Goal: Information Seeking & Learning: Compare options

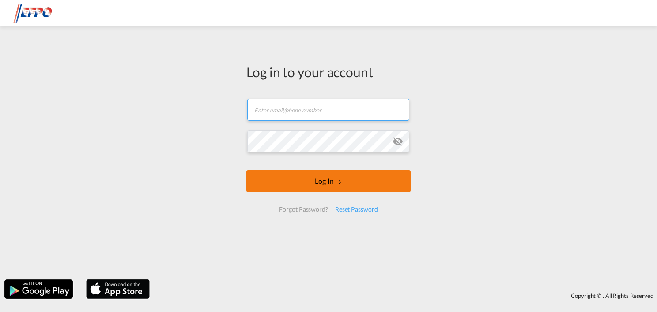
type input "[DOMAIN_NAME][EMAIL_ADDRESS][DOMAIN_NAME]"
click at [293, 183] on button "Log In" at bounding box center [328, 181] width 164 height 22
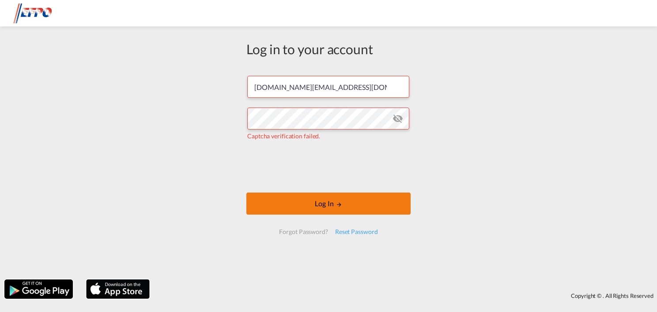
click at [334, 204] on button "Log In" at bounding box center [328, 204] width 164 height 22
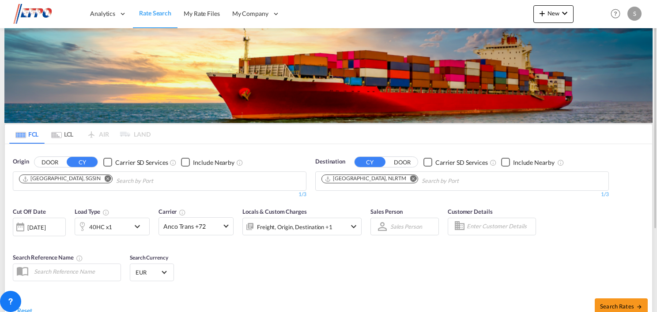
click at [105, 178] on md-icon "Remove" at bounding box center [108, 179] width 7 height 7
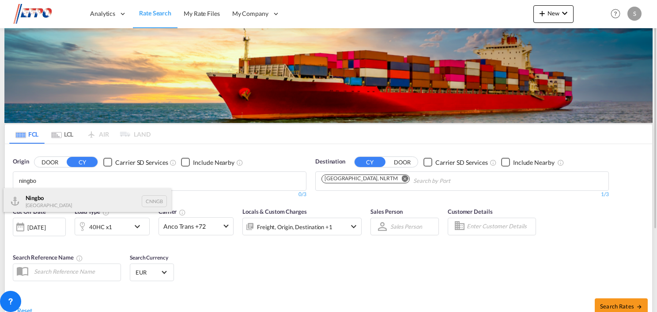
type input "ningbo"
click at [99, 202] on div "Ningbo China CNNGB" at bounding box center [88, 201] width 168 height 26
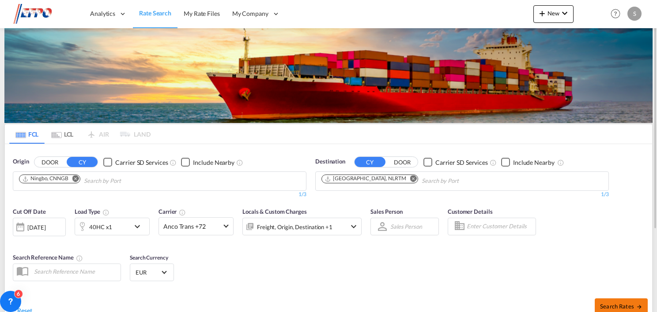
click at [615, 305] on span "Search Rates" at bounding box center [621, 306] width 42 height 7
type input "CNNGB to NLRTM / [DATE]"
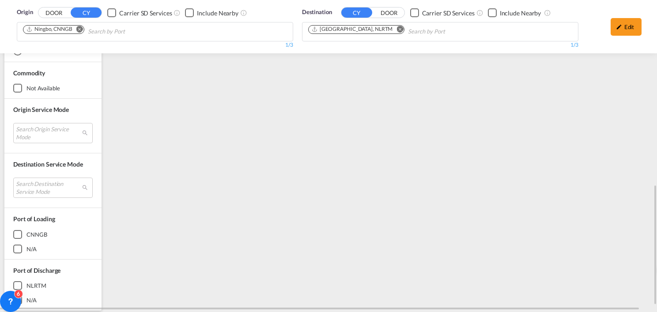
scroll to position [499, 0]
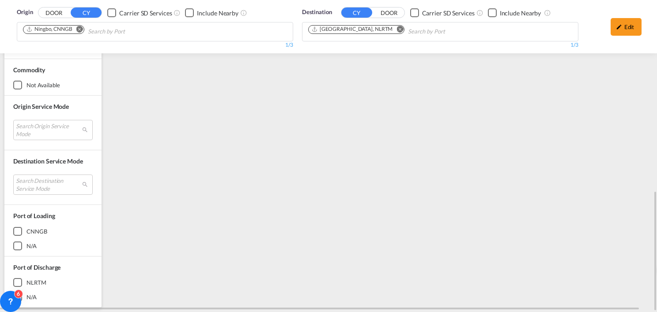
drag, startPoint x: 656, startPoint y: 205, endPoint x: 641, endPoint y: 123, distance: 83.0
click at [641, 123] on md-content "Analytics Dashboard Reports Rate Search My Rate Files My Company" at bounding box center [328, 156] width 657 height 312
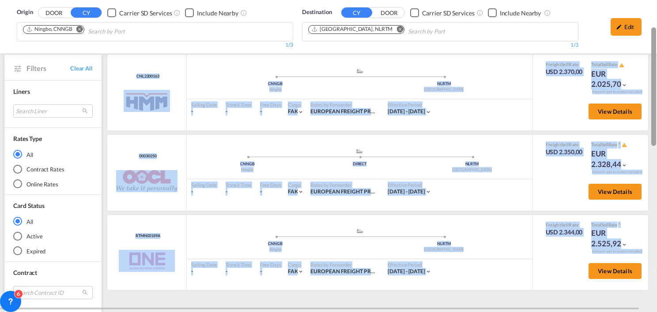
scroll to position [65, 0]
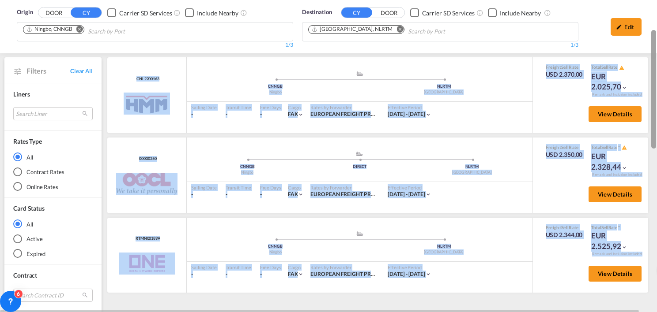
drag, startPoint x: 651, startPoint y: 202, endPoint x: 632, endPoint y: 37, distance: 166.2
click at [632, 37] on md-content "Analytics Dashboard Reports Rate Search My Rate Files My Company" at bounding box center [328, 156] width 657 height 312
click at [496, 118] on div "Sailing Date - Transit Time - Free Days View - Cargo FAK | Rates by Forwarder E…" at bounding box center [360, 111] width 346 height 19
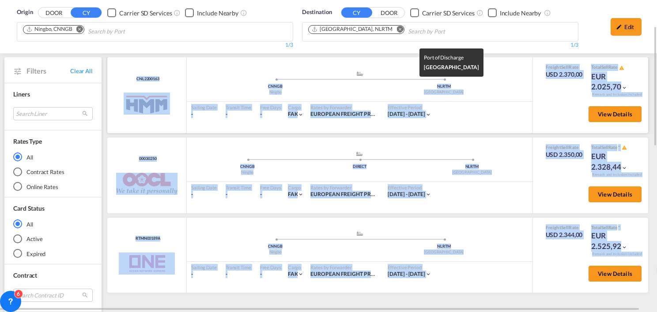
click at [509, 92] on div "[GEOGRAPHIC_DATA]" at bounding box center [444, 93] width 169 height 6
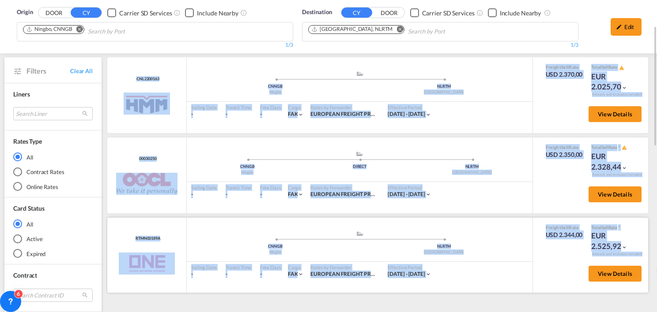
scroll to position [154, 0]
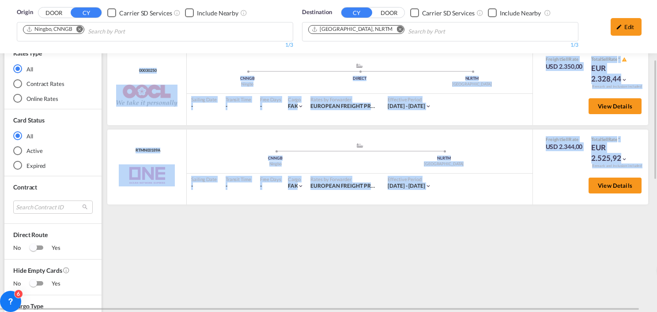
click at [549, 237] on div "CNL2200163 HMM added by you .a{fill:#aaa8ad;} .a{fill:#aaa8ad;} CNNGB Ningbo NL…" at bounding box center [379, 309] width 546 height 681
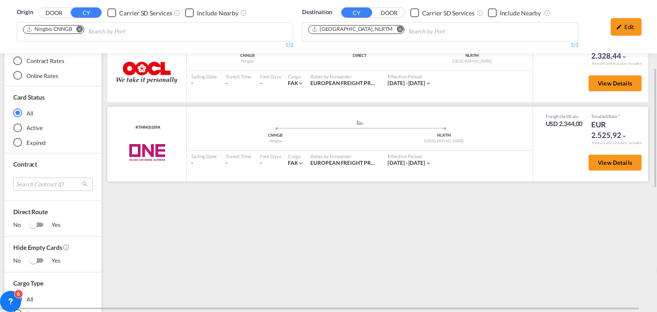
scroll to position [132, 0]
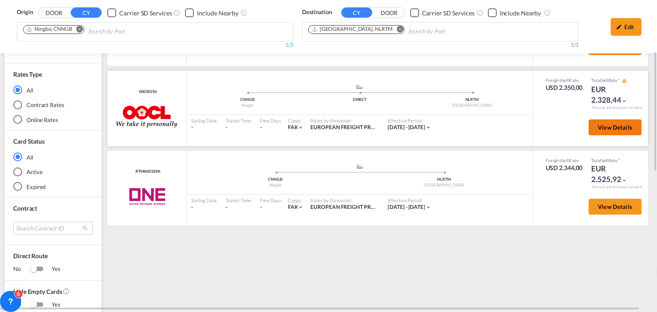
click at [602, 121] on button "View Details" at bounding box center [614, 128] width 53 height 16
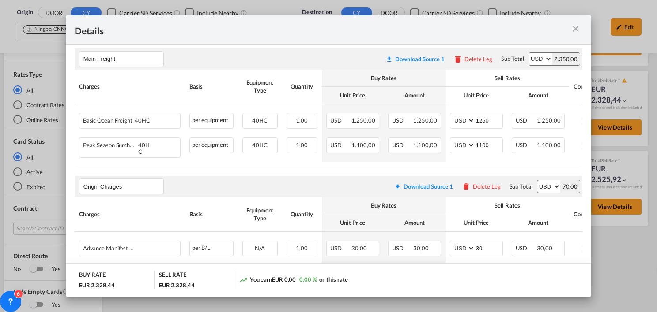
scroll to position [142, 0]
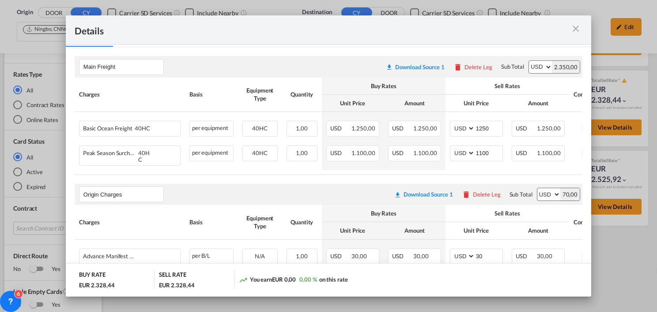
click at [576, 30] on md-icon "icon-close m-3 fg-AAA8AD cursor" at bounding box center [575, 28] width 11 height 11
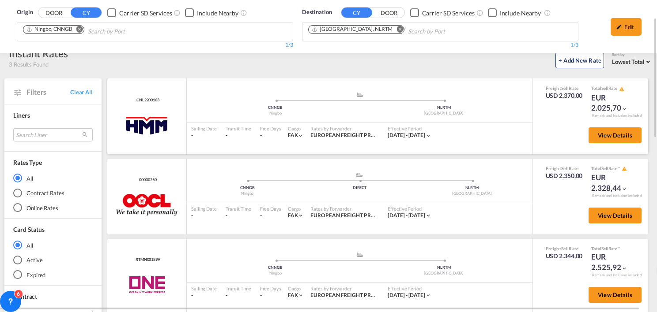
scroll to position [0, 0]
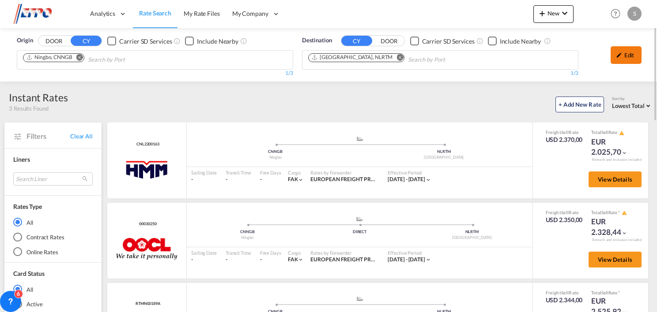
click at [618, 55] on md-icon "icon-pencil" at bounding box center [619, 55] width 6 height 6
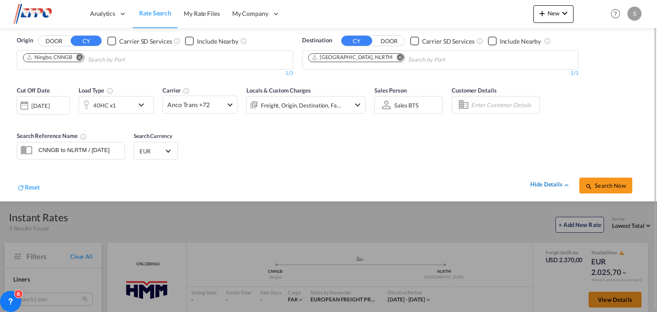
click at [552, 184] on div "hide details" at bounding box center [550, 185] width 40 height 9
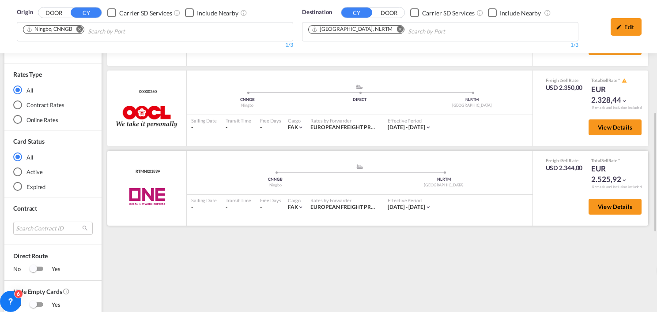
scroll to position [44, 0]
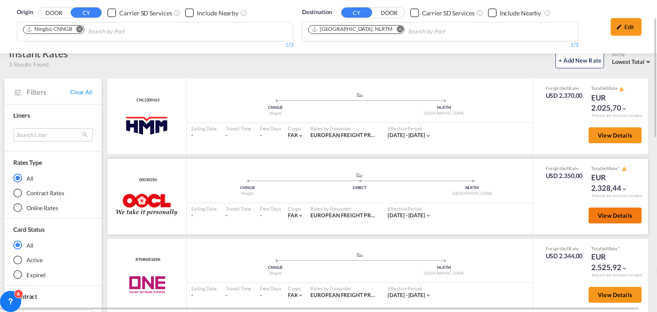
click at [600, 218] on span "View Details" at bounding box center [615, 215] width 34 height 7
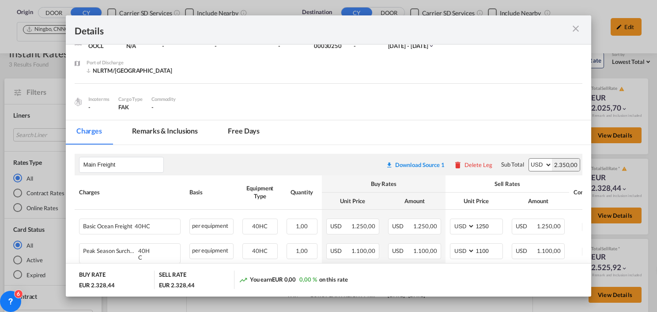
click at [179, 133] on md-tab-item "Remarks & Inclusions" at bounding box center [164, 132] width 87 height 24
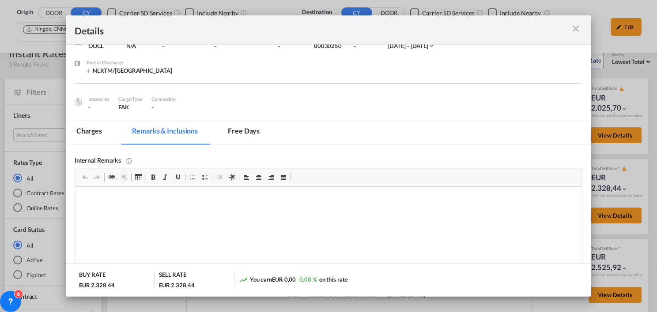
click at [578, 28] on md-icon "icon-close m-3 fg-AAA8AD cursor" at bounding box center [575, 28] width 11 height 11
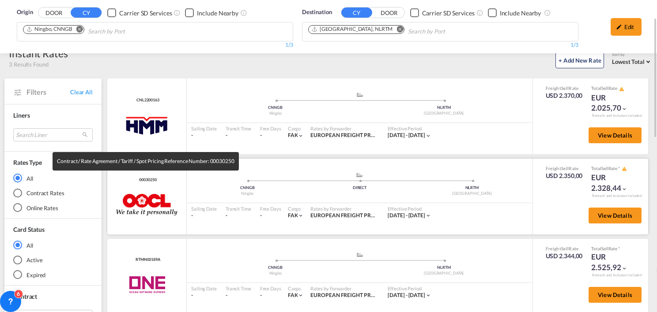
click at [141, 182] on span "00030250" at bounding box center [146, 180] width 19 height 6
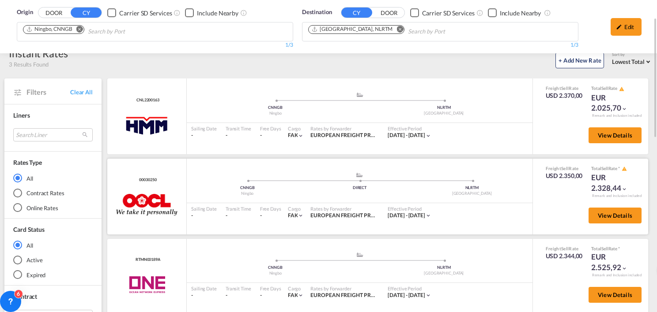
drag, startPoint x: 141, startPoint y: 182, endPoint x: 146, endPoint y: 179, distance: 5.4
click at [147, 179] on span "00030250" at bounding box center [146, 180] width 19 height 6
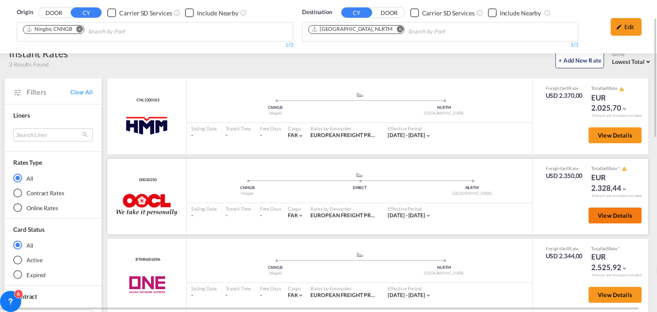
click at [625, 215] on span "View Details" at bounding box center [615, 215] width 34 height 7
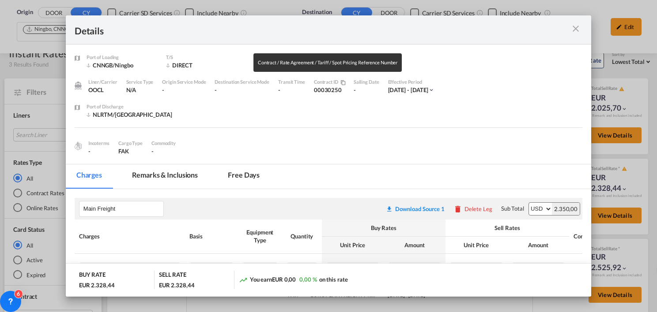
click at [340, 81] on md-icon "icon-content-copy" at bounding box center [341, 82] width 7 height 5
copy span "00030250"
